Goal: Go to known website: Access a specific website the user already knows

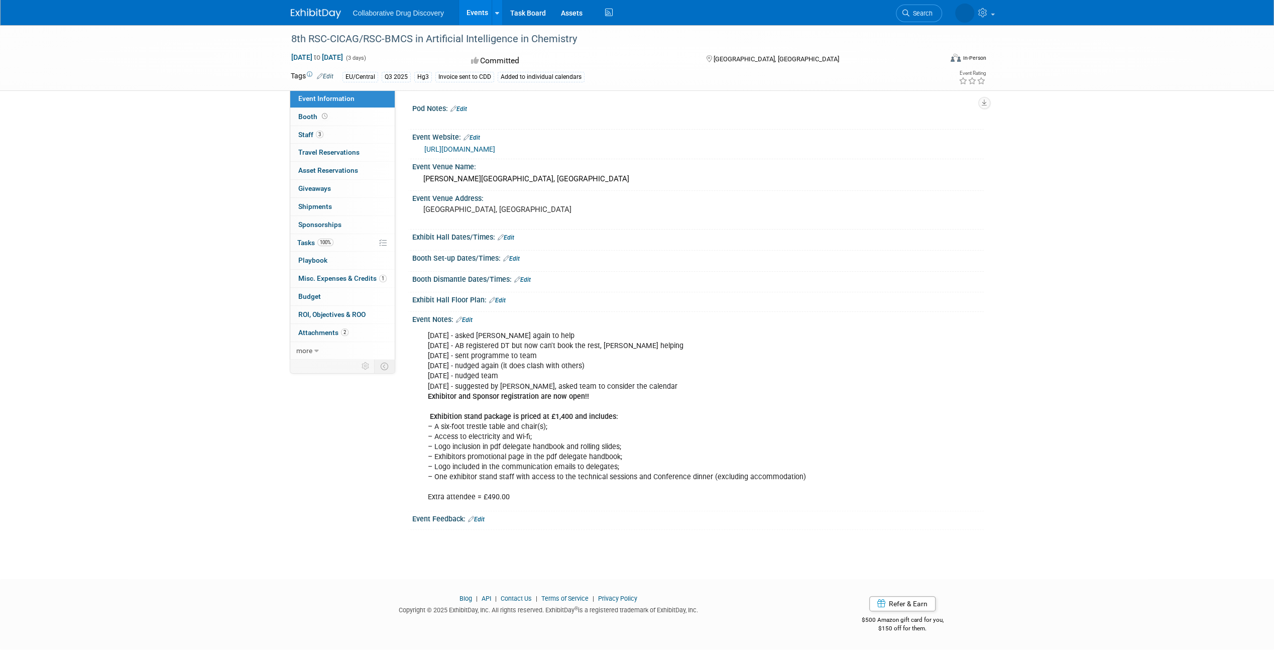
click at [471, 12] on link "Events" at bounding box center [477, 12] width 37 height 25
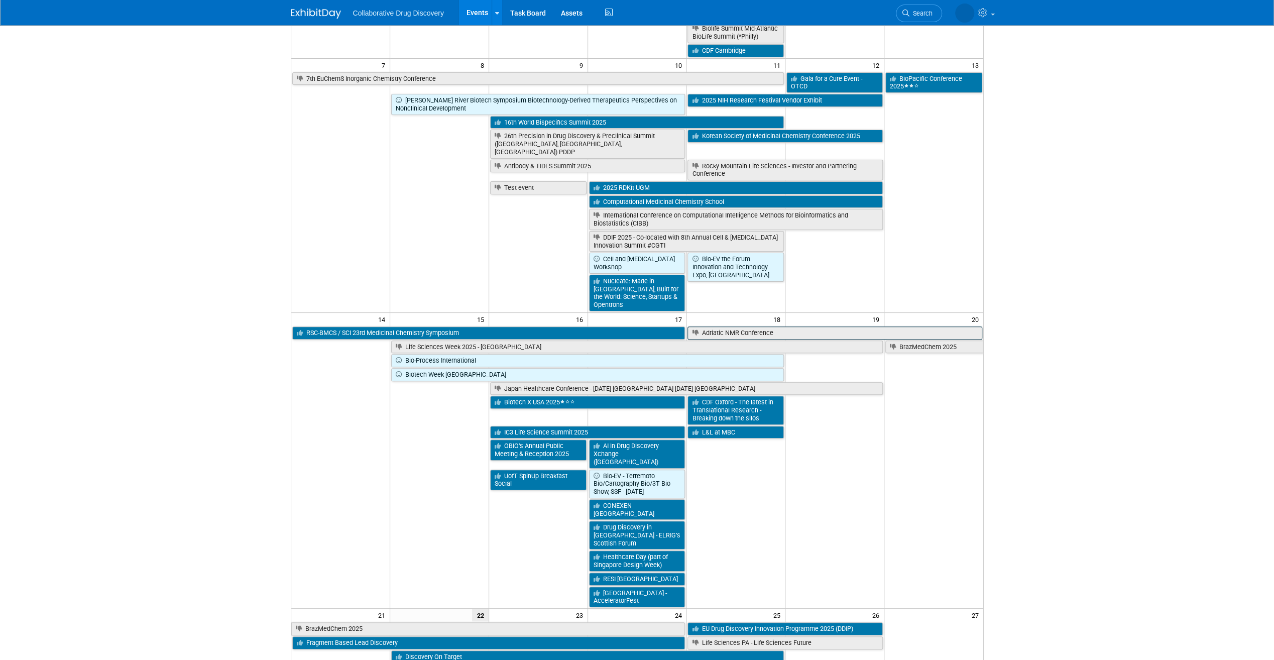
scroll to position [251, 0]
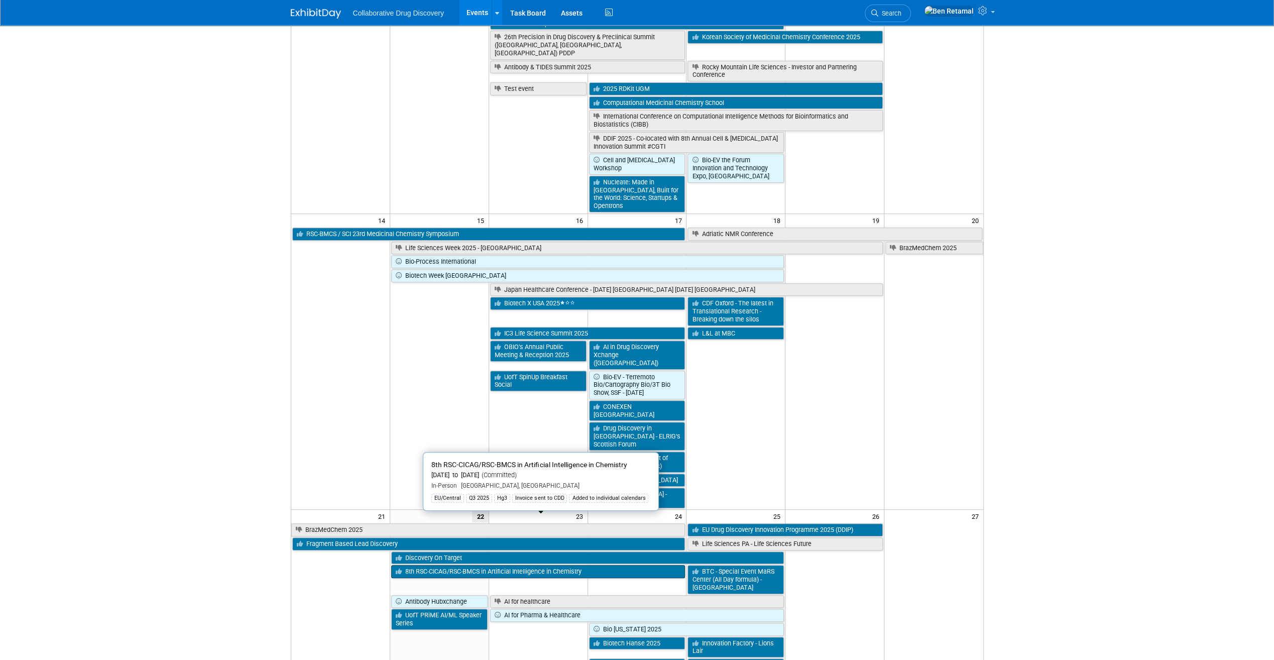
click at [517, 565] on link "8th RSC-CICAG/RSC-BMCS in Artificial Intelligence in Chemistry" at bounding box center [538, 571] width 294 height 13
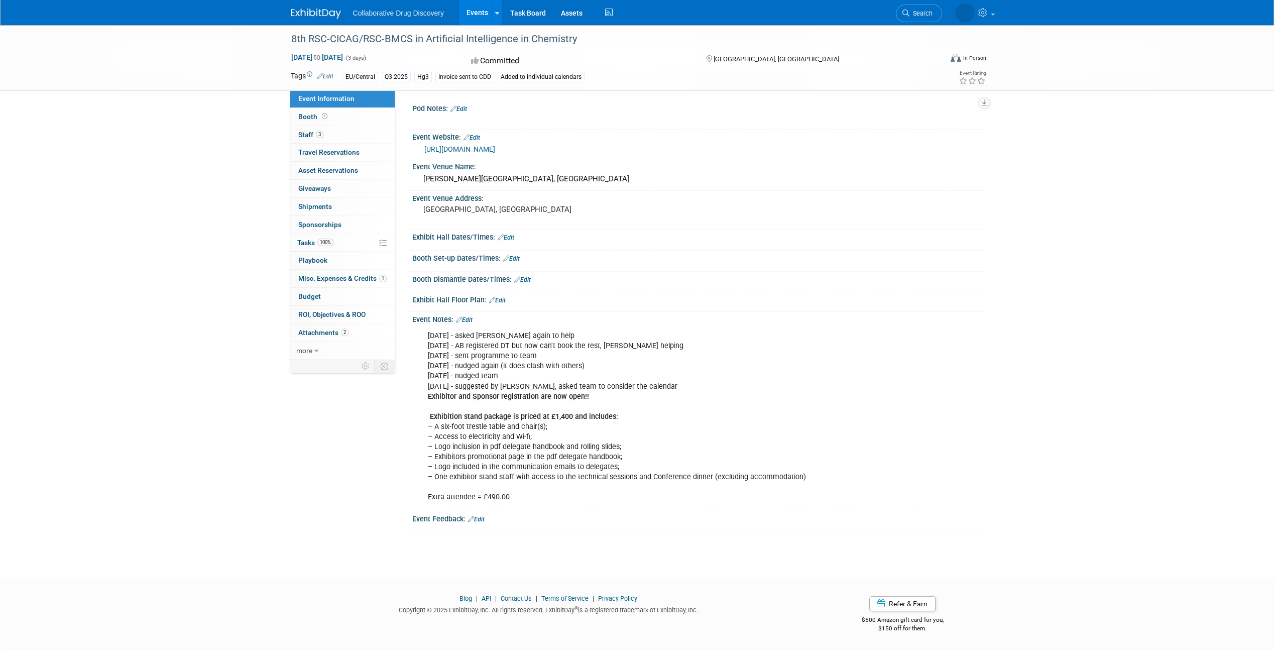
click at [495, 146] on link "https://www.rscbmcs.org/events/aichem8/" at bounding box center [459, 149] width 71 height 8
